Goal: Information Seeking & Learning: Learn about a topic

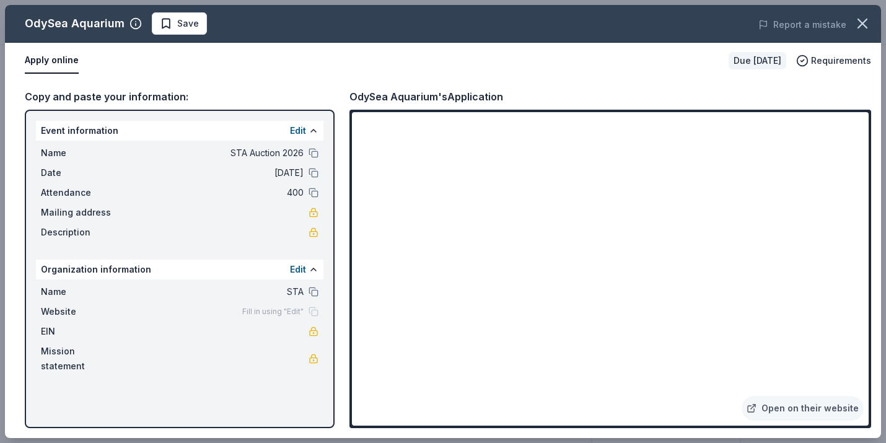
scroll to position [147, 0]
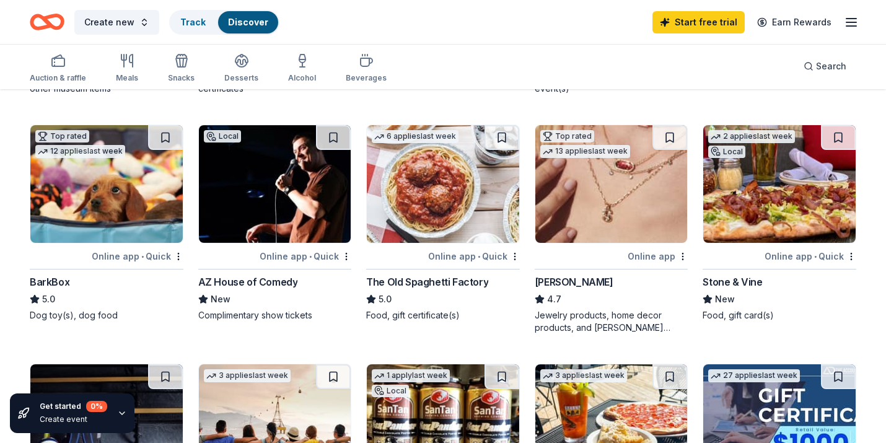
scroll to position [495, 0]
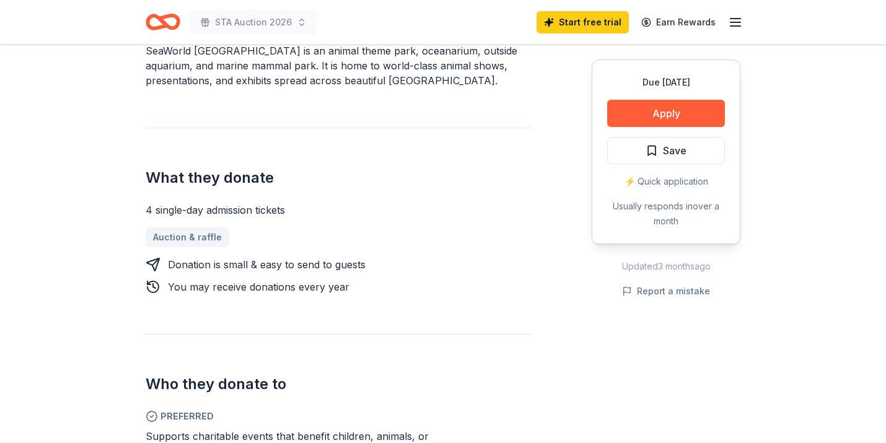
scroll to position [455, 0]
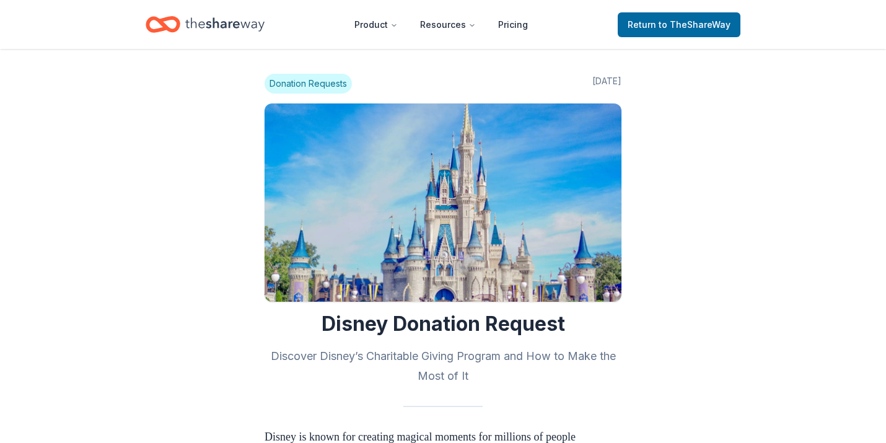
scroll to position [719, 0]
